Goal: Find specific page/section: Find specific page/section

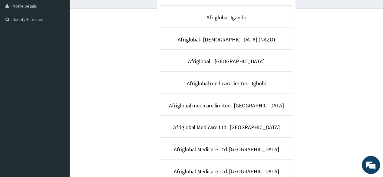
scroll to position [203, 0]
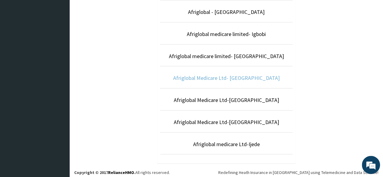
click at [240, 76] on link "Afriglobal Medicare Ltd- [GEOGRAPHIC_DATA]" at bounding box center [226, 78] width 107 height 7
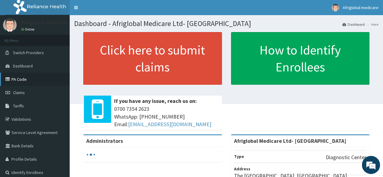
click at [18, 81] on link "PA Code" at bounding box center [35, 79] width 70 height 13
